Goal: Navigation & Orientation: Find specific page/section

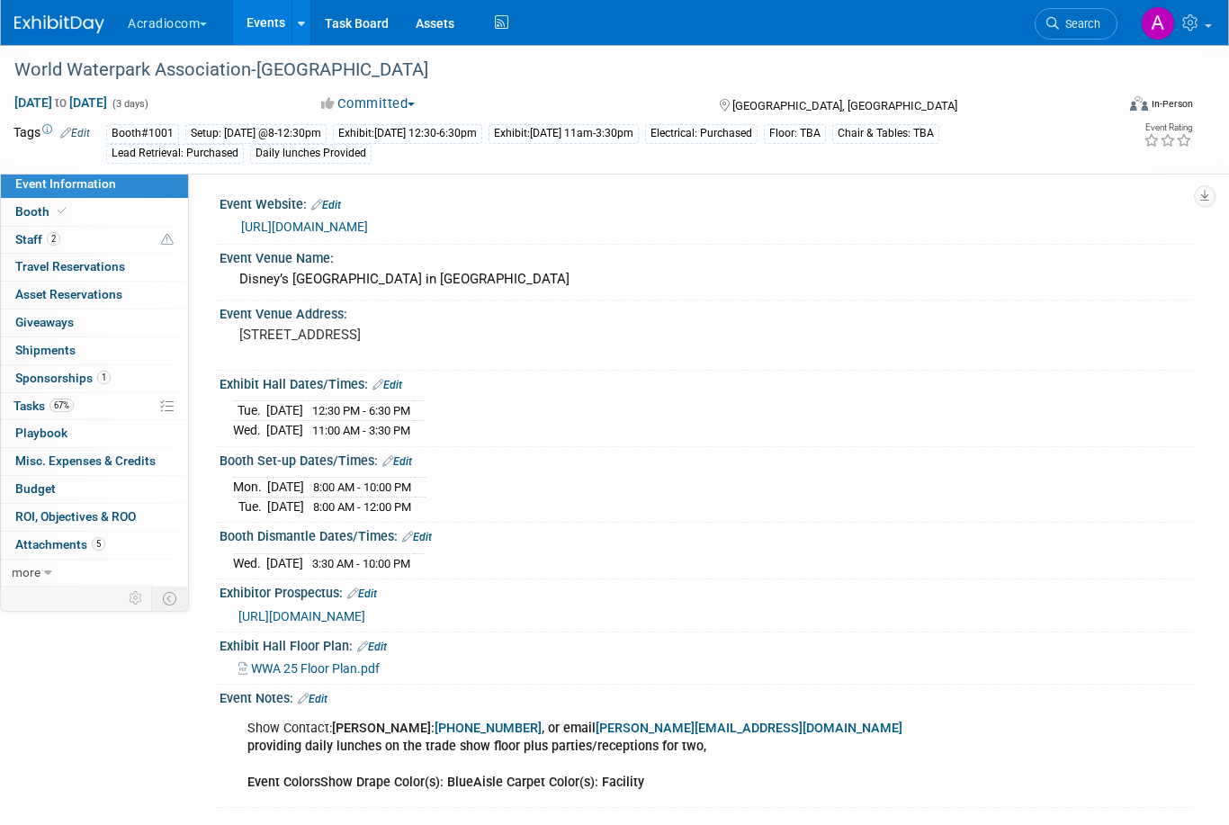
click at [269, 31] on link "Events" at bounding box center [266, 22] width 66 height 45
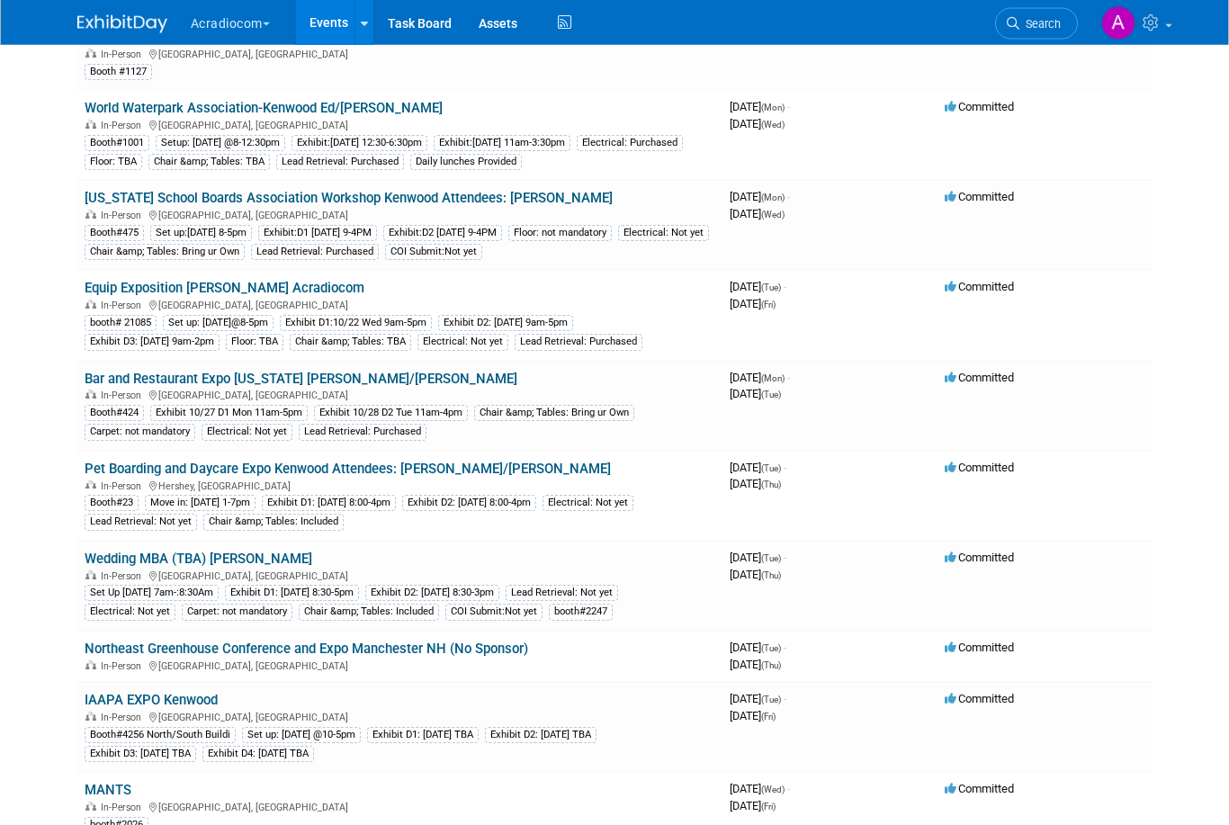
scroll to position [355, 0]
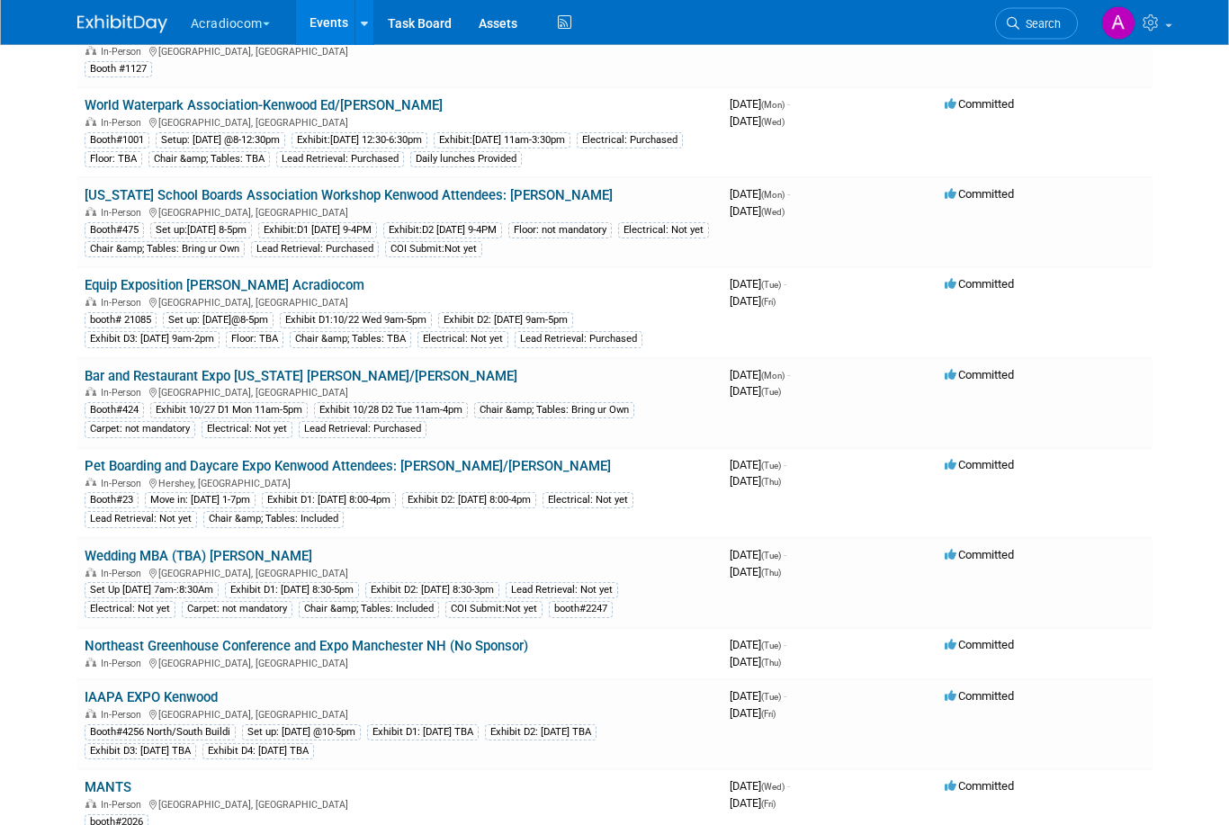
click at [163, 310] on div "booth# 21085 Set up: 10/21 Tue@8-5pm Exhibit D1:10/22 Wed 9am-5pm Exhibit D2: 1…" at bounding box center [400, 329] width 631 height 39
click at [130, 278] on link "Equip Exposition [PERSON_NAME] Acradiocom" at bounding box center [225, 286] width 280 height 16
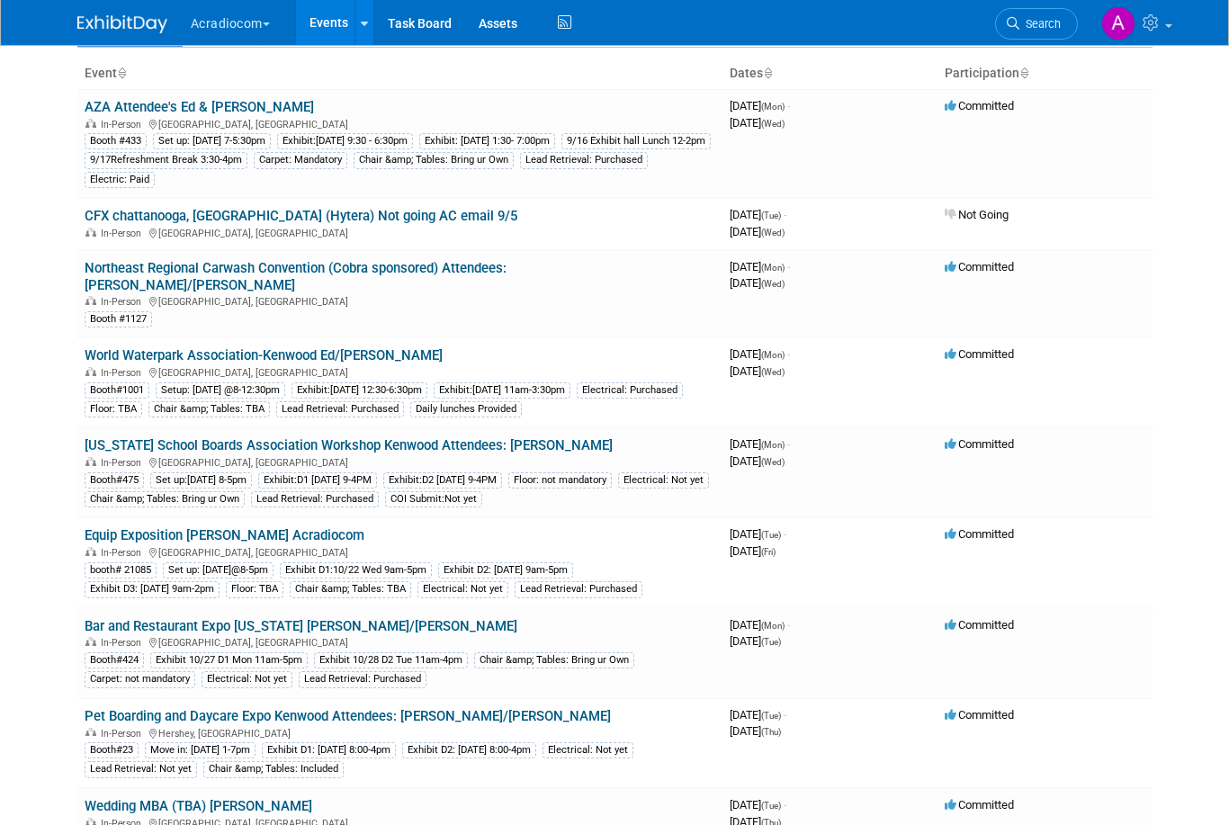
scroll to position [107, 0]
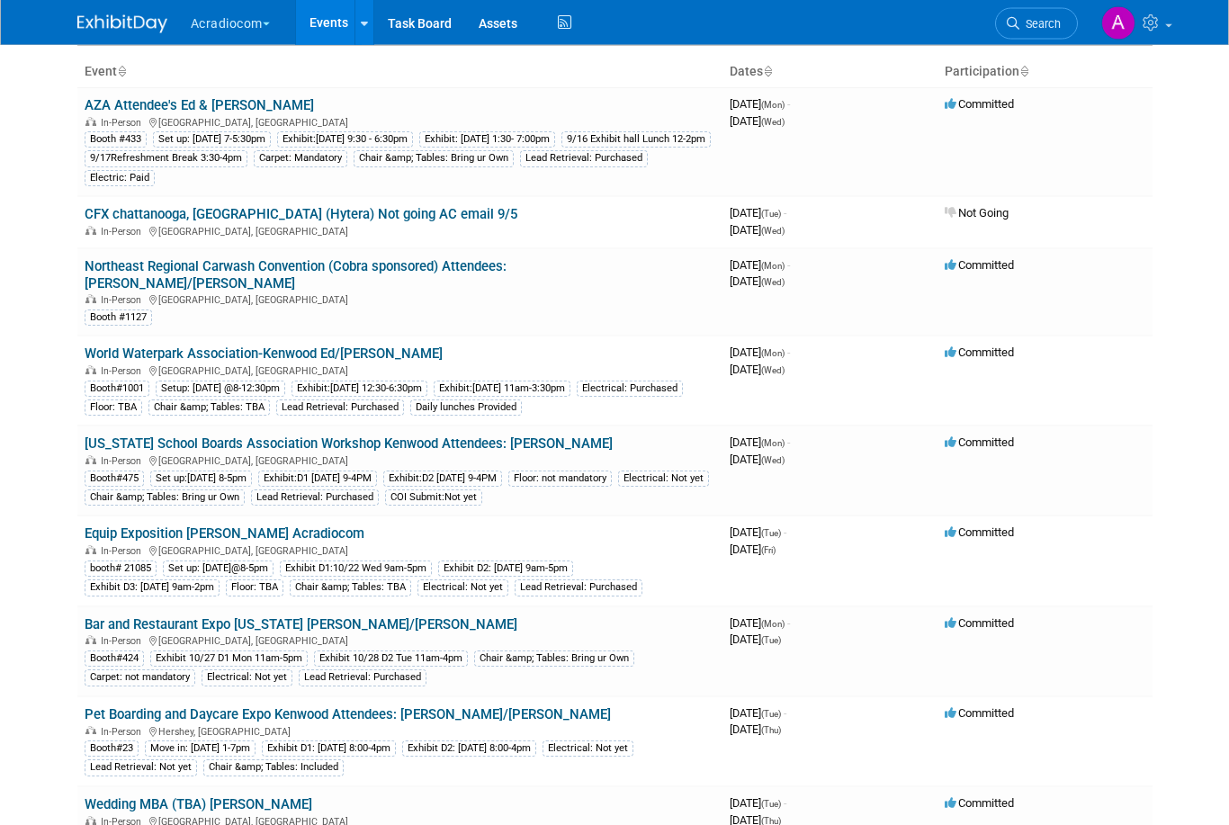
click at [135, 526] on link "Equip Exposition [PERSON_NAME] Acradiocom" at bounding box center [225, 534] width 280 height 16
